Goal: Find specific page/section: Find specific page/section

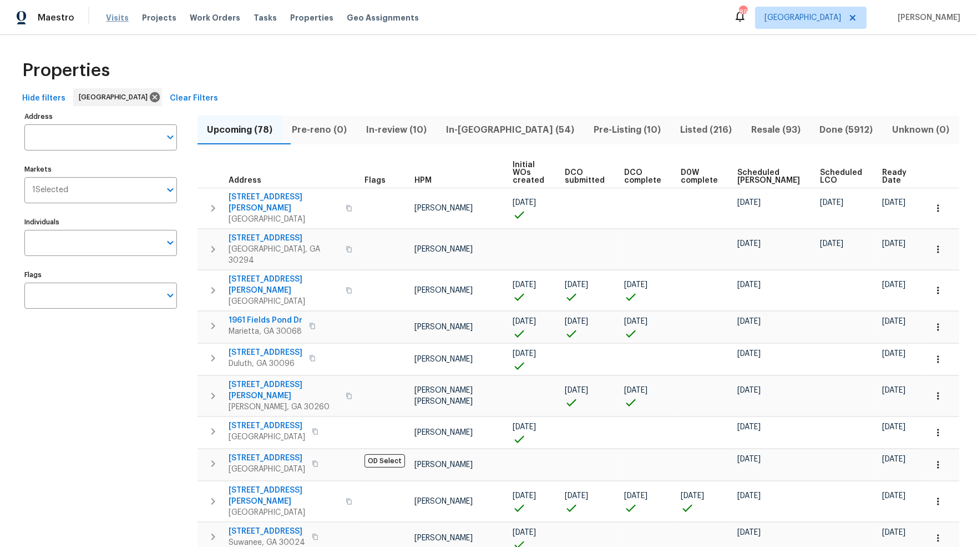
click at [108, 17] on span "Visits" at bounding box center [117, 17] width 23 height 11
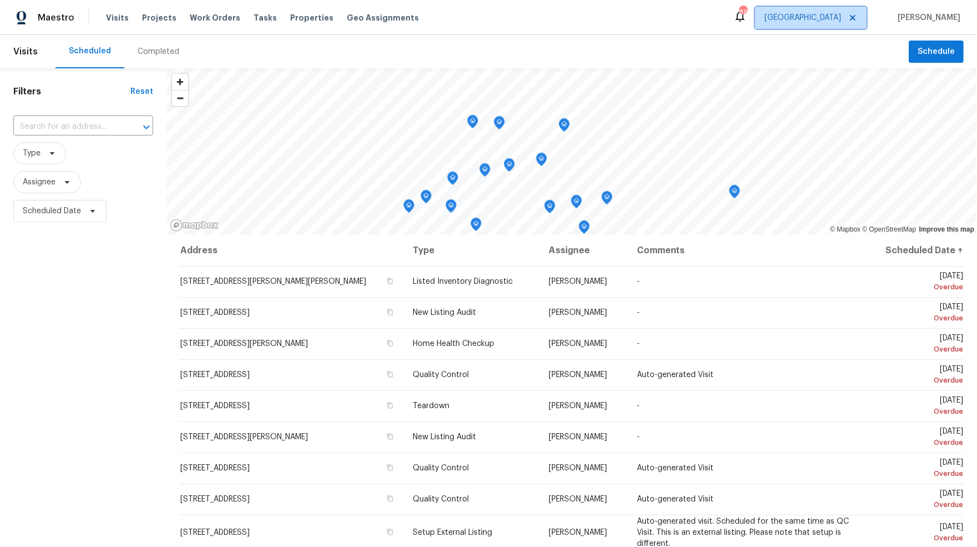
click at [833, 22] on span "Atlanta" at bounding box center [803, 17] width 77 height 11
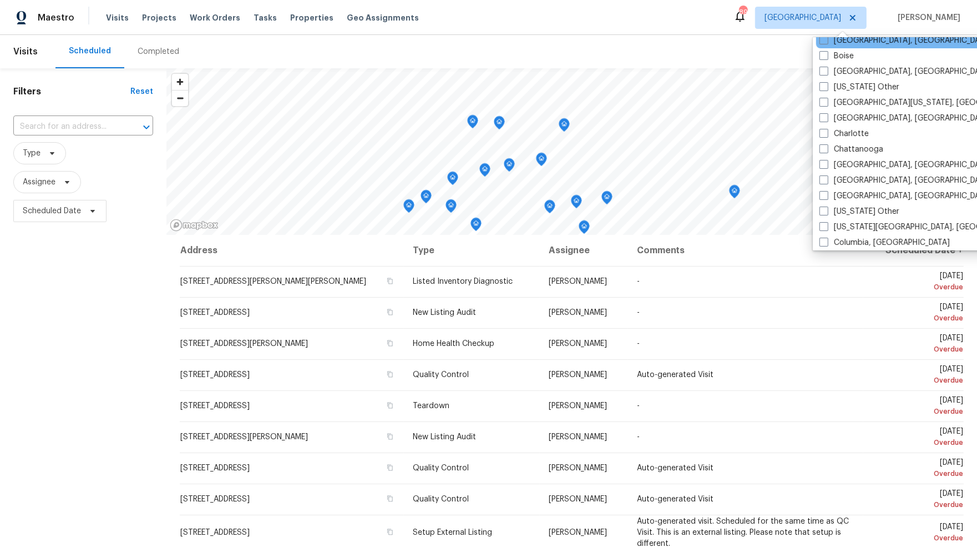
scroll to position [183, 0]
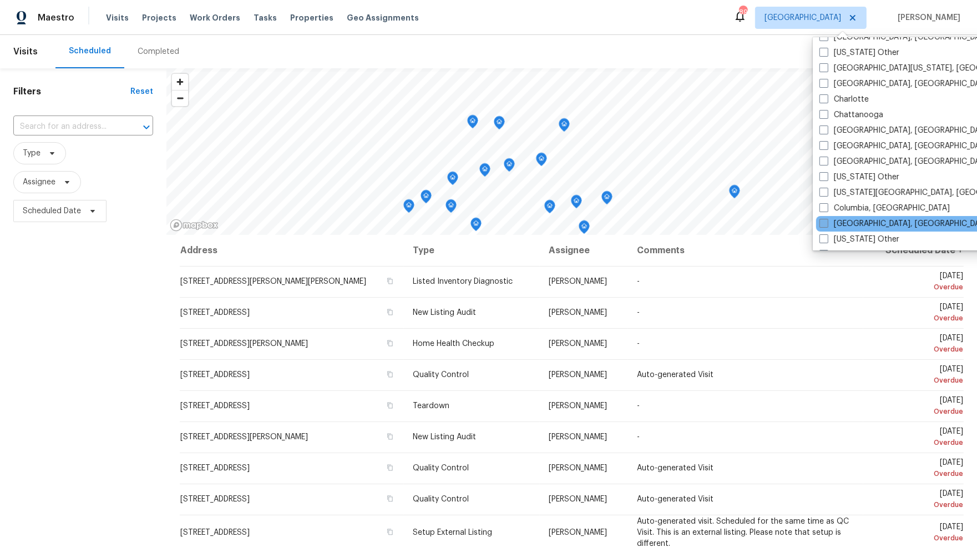
click at [824, 220] on span at bounding box center [824, 223] width 9 height 9
click at [824, 220] on input "Columbus, OH" at bounding box center [823, 221] width 7 height 7
checkbox input "true"
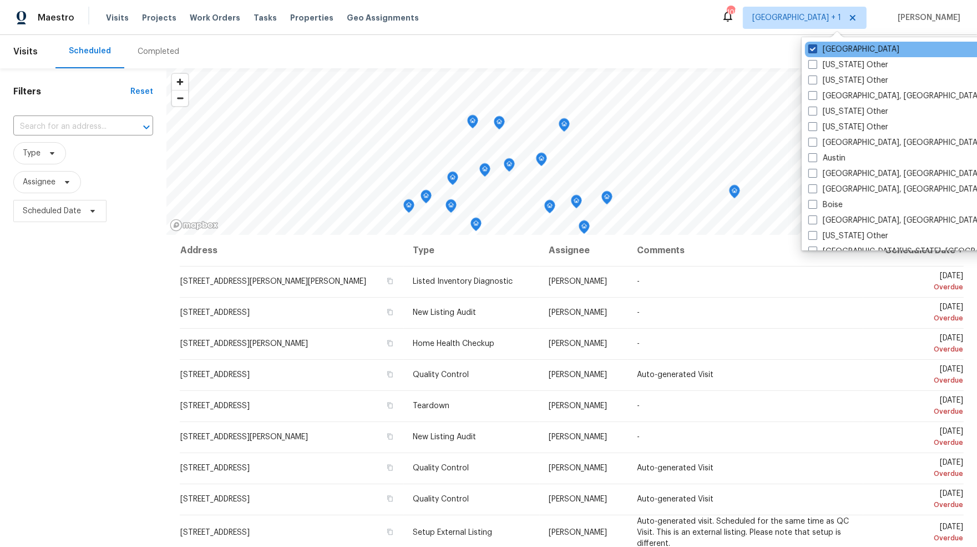
click at [812, 50] on span at bounding box center [812, 48] width 9 height 9
click at [812, 50] on input "Atlanta" at bounding box center [811, 47] width 7 height 7
checkbox input "false"
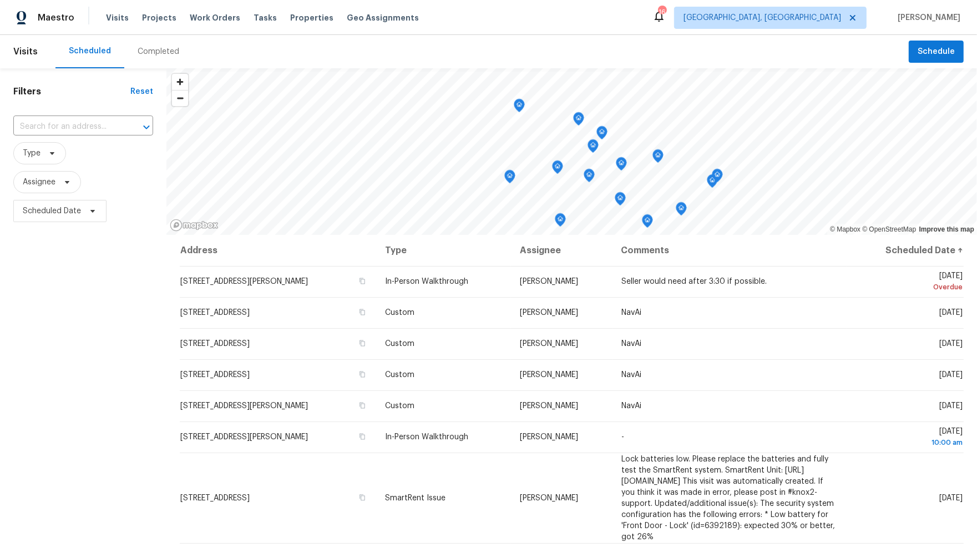
click at [119, 295] on div "Filters Reset ​ Type Assignee Scheduled Date" at bounding box center [83, 370] width 166 height 604
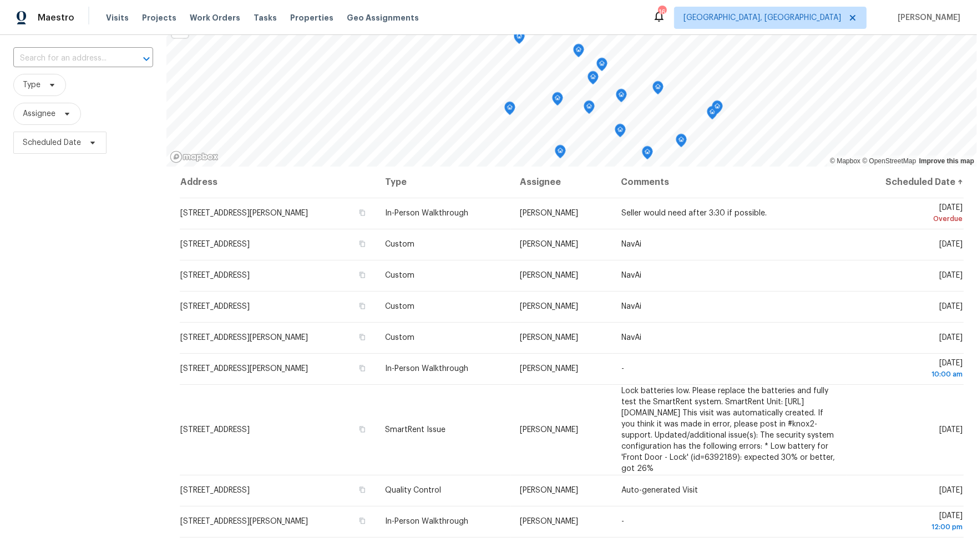
scroll to position [49, 0]
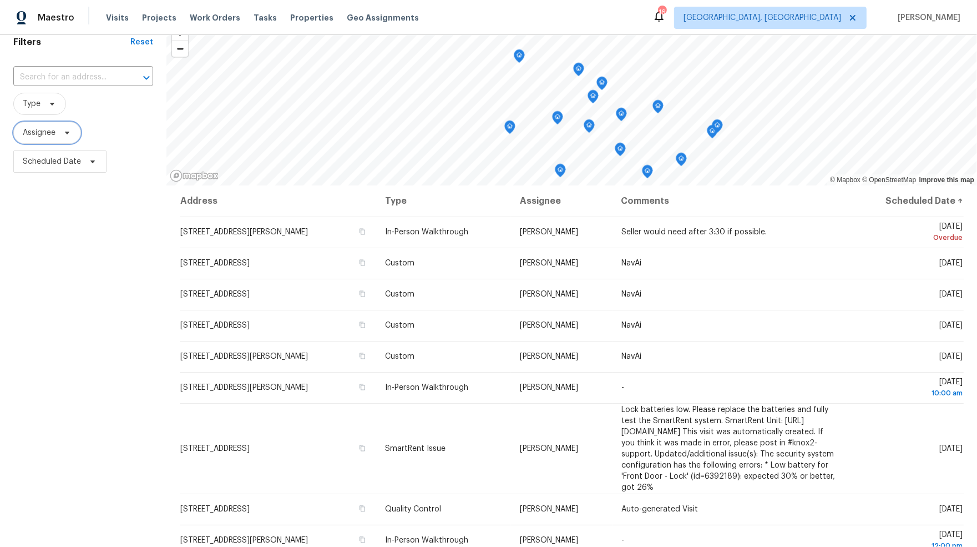
click at [68, 132] on icon at bounding box center [67, 133] width 4 height 3
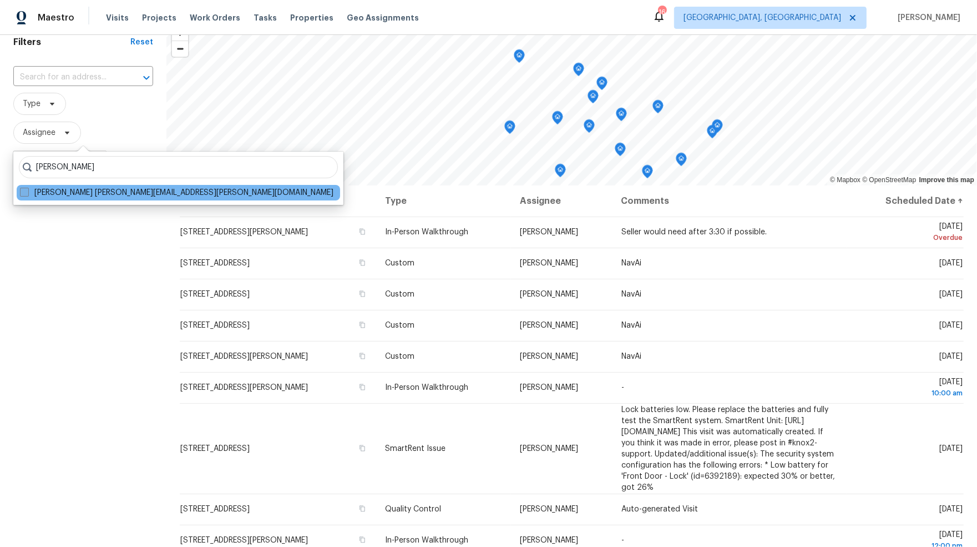
type input "keith hollingsworth"
click at [20, 191] on span at bounding box center [24, 192] width 9 height 9
click at [20, 191] on input "Keith Hollingsworth keith.hollingsworth@opendoor.com" at bounding box center [23, 190] width 7 height 7
checkbox input "true"
